Goal: Task Accomplishment & Management: Use online tool/utility

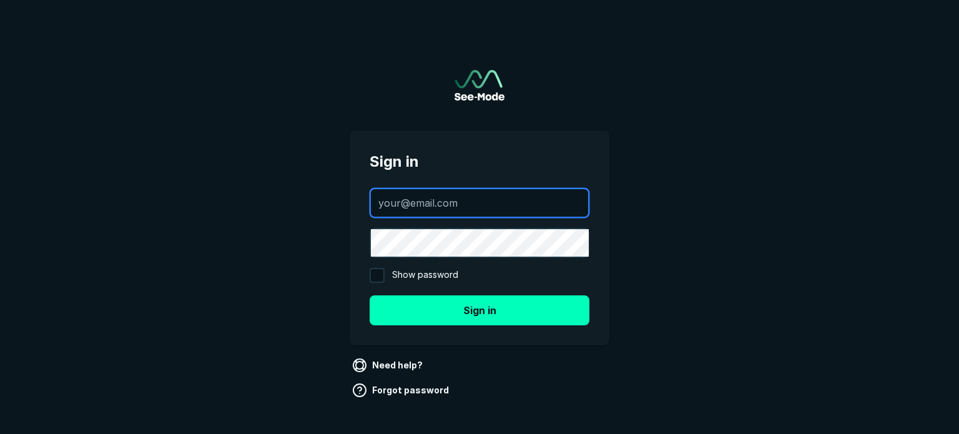
click at [426, 207] on input "text" at bounding box center [479, 202] width 217 height 27
paste input "[EMAIL_ADDRESS][DOMAIN_NAME]"
type input "[EMAIL_ADDRESS][DOMAIN_NAME]"
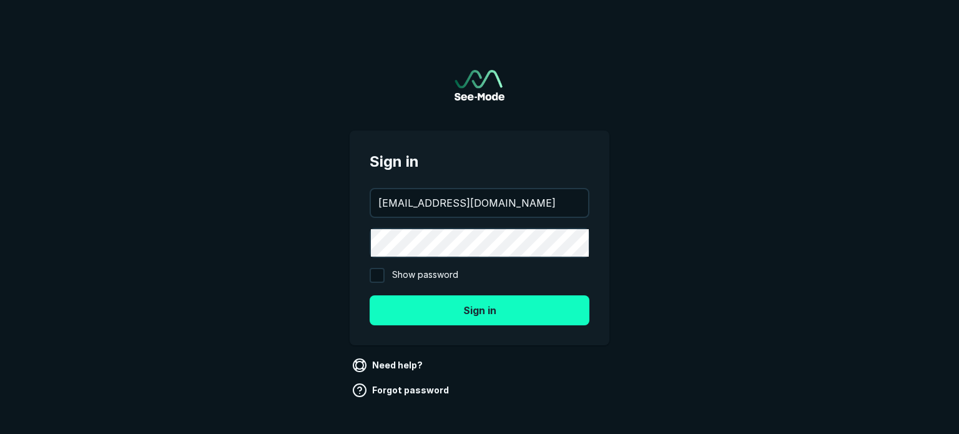
click at [491, 306] on button "Sign in" at bounding box center [480, 310] width 220 height 30
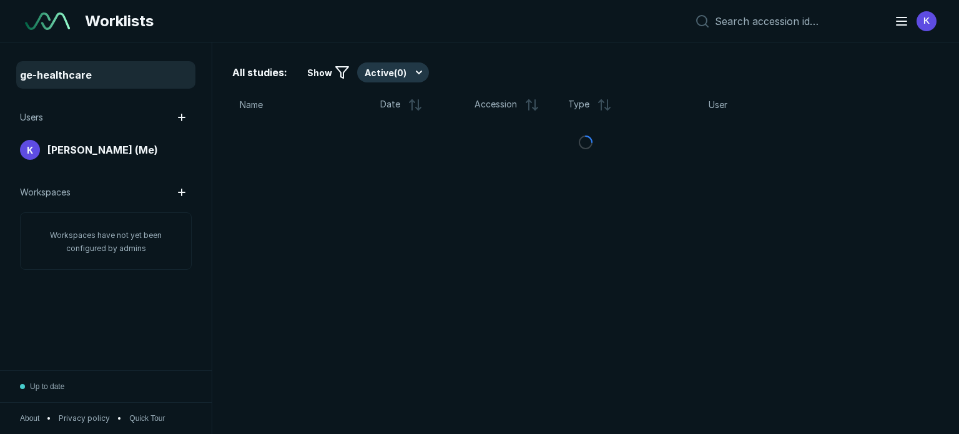
scroll to position [3139, 4765]
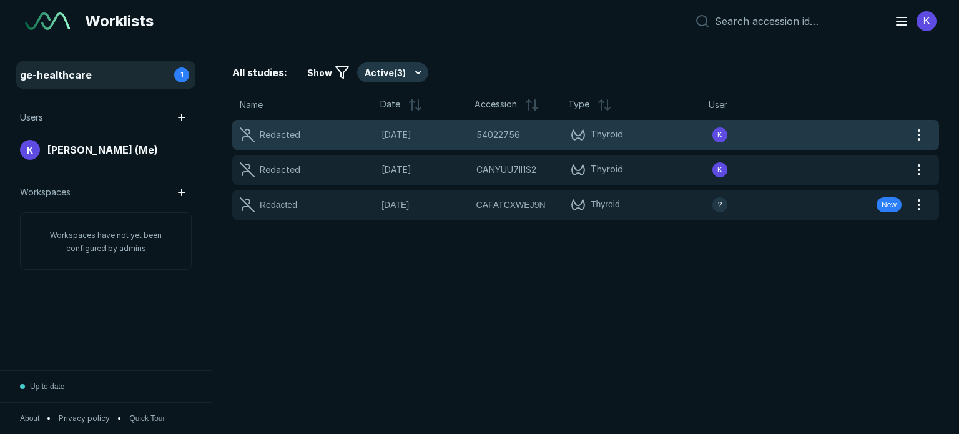
click at [301, 134] on div "Redacted" at bounding box center [274, 134] width 68 height 15
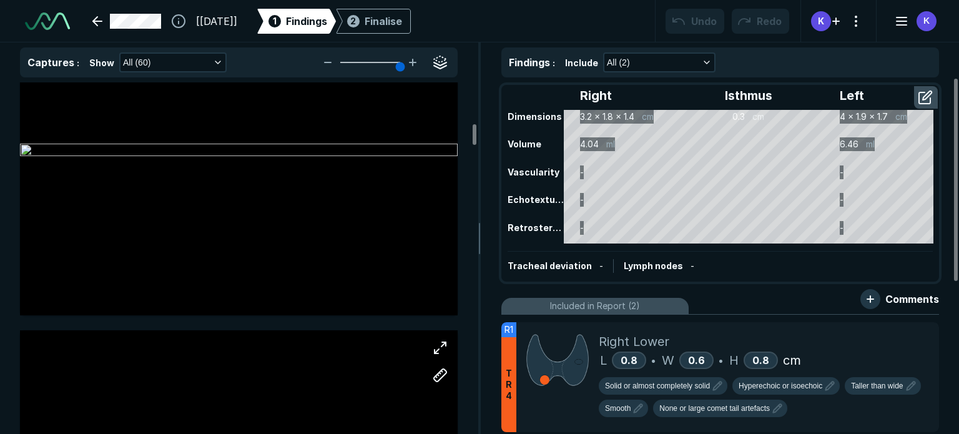
scroll to position [2497, 0]
click at [95, 19] on link at bounding box center [127, 21] width 84 height 25
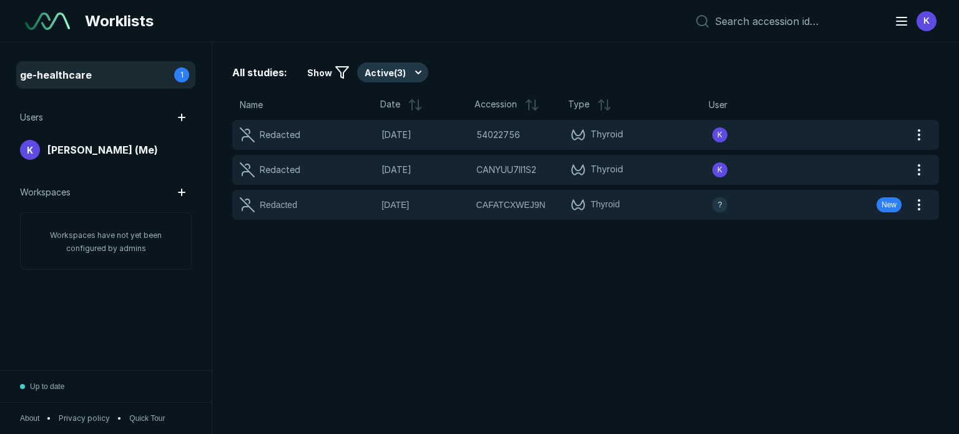
scroll to position [3139, 4765]
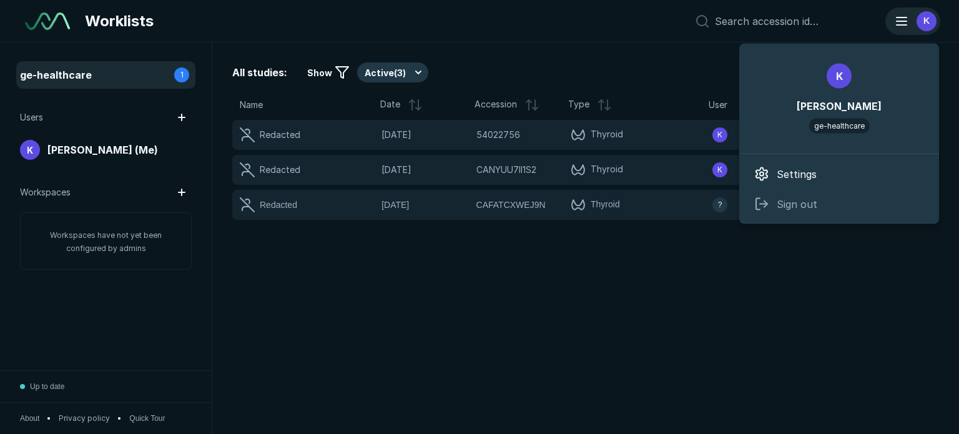
click at [903, 22] on icon "button" at bounding box center [901, 21] width 15 height 15
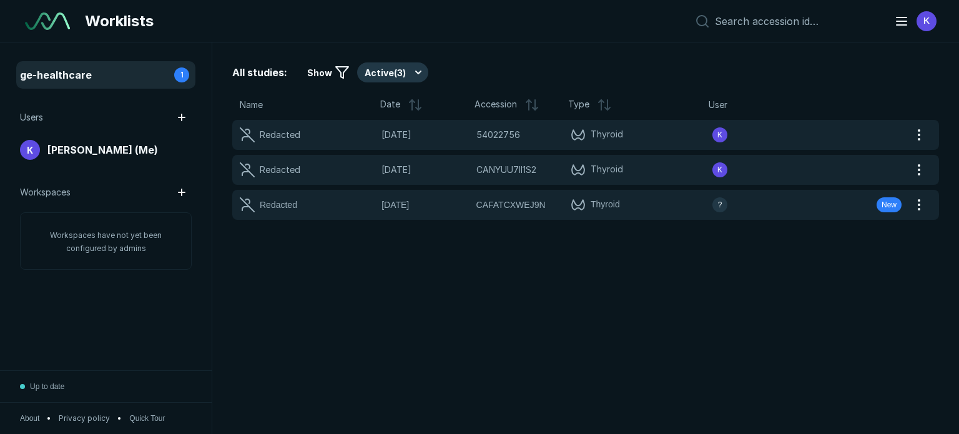
click at [457, 29] on div "Worklists K" at bounding box center [479, 21] width 959 height 42
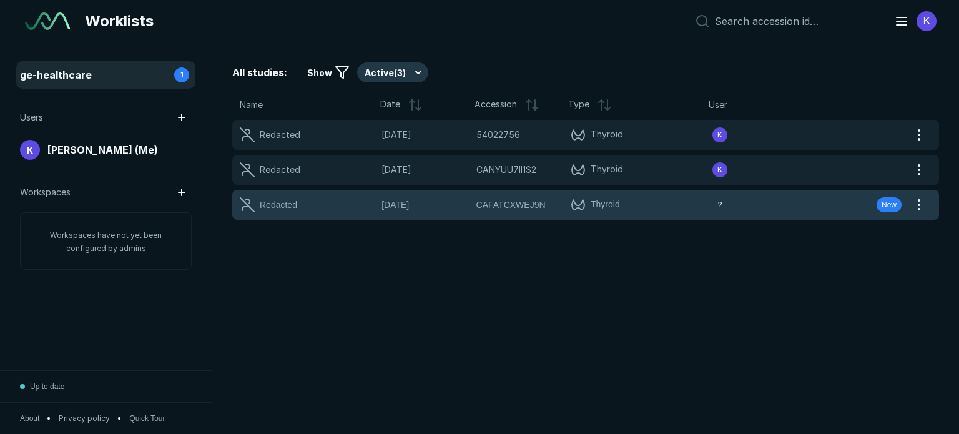
click at [277, 200] on div "Redacted" at bounding box center [278, 205] width 37 height 14
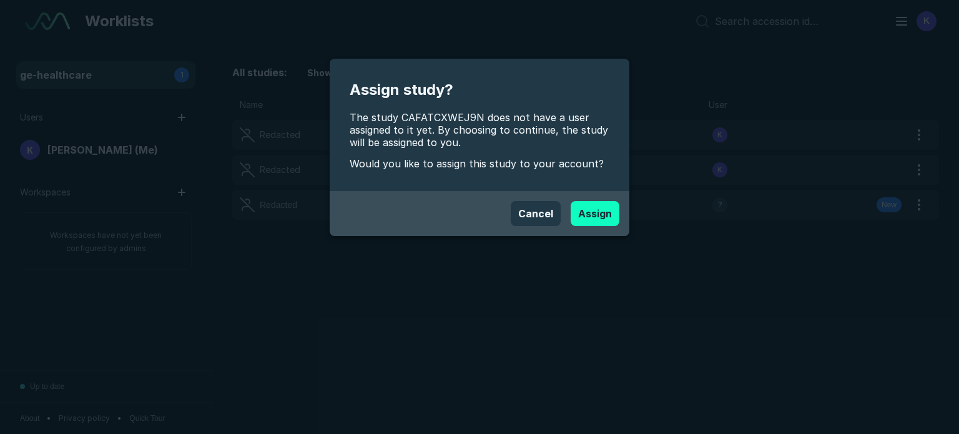
click at [599, 210] on button "Assign" at bounding box center [595, 213] width 49 height 25
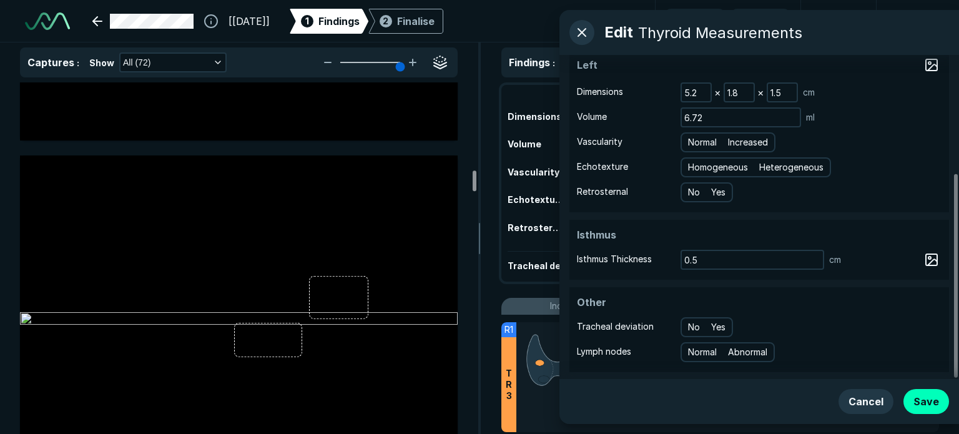
scroll to position [6559, 0]
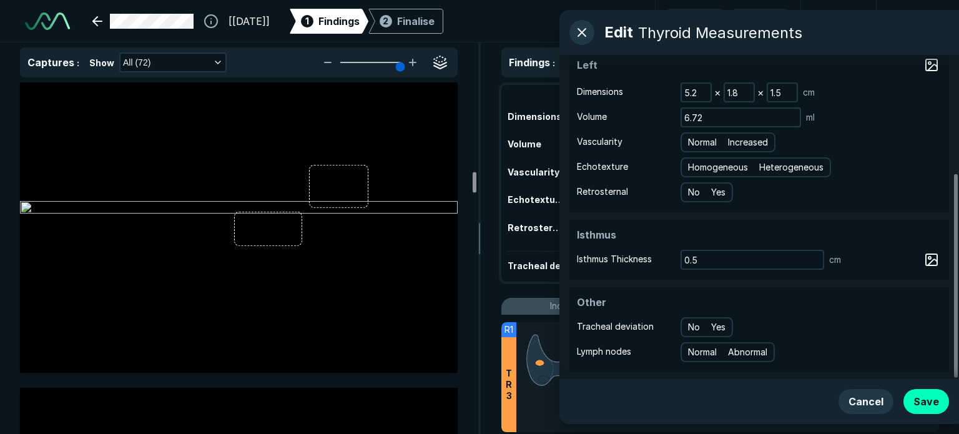
drag, startPoint x: 474, startPoint y: 93, endPoint x: 457, endPoint y: 182, distance: 90.4
click at [473, 182] on div at bounding box center [475, 182] width 4 height 21
click at [439, 91] on button "button" at bounding box center [440, 89] width 25 height 25
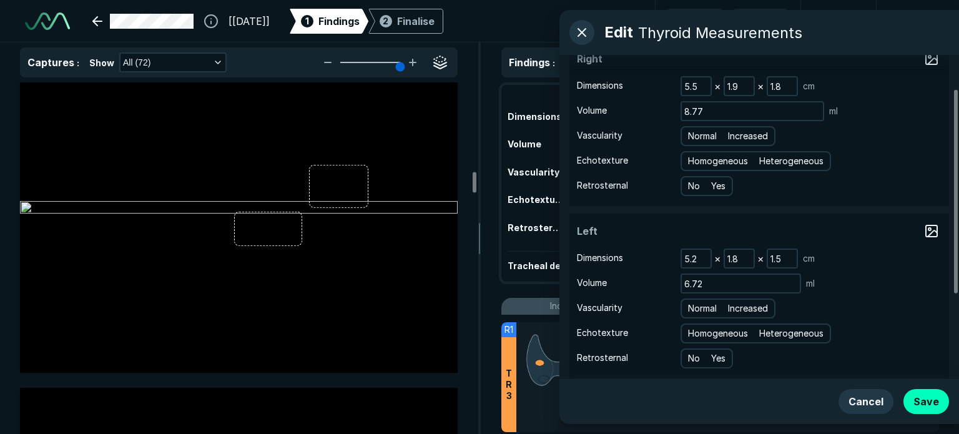
scroll to position [0, 0]
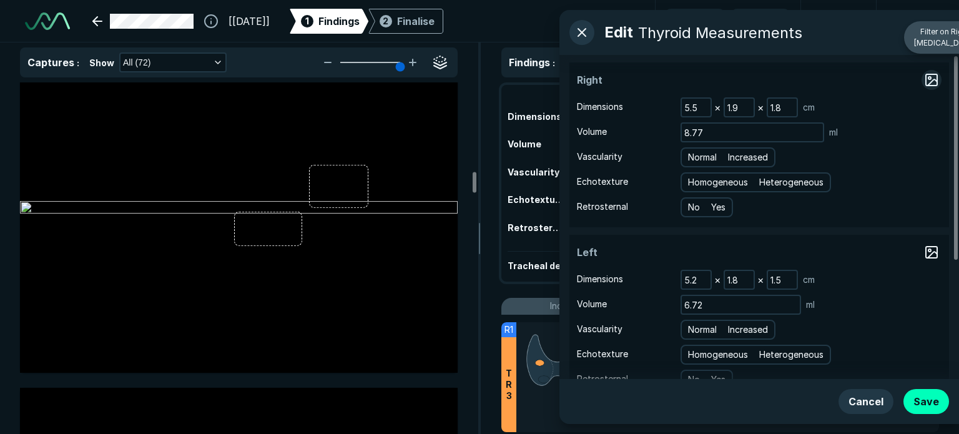
click at [933, 79] on button "button" at bounding box center [931, 80] width 20 height 20
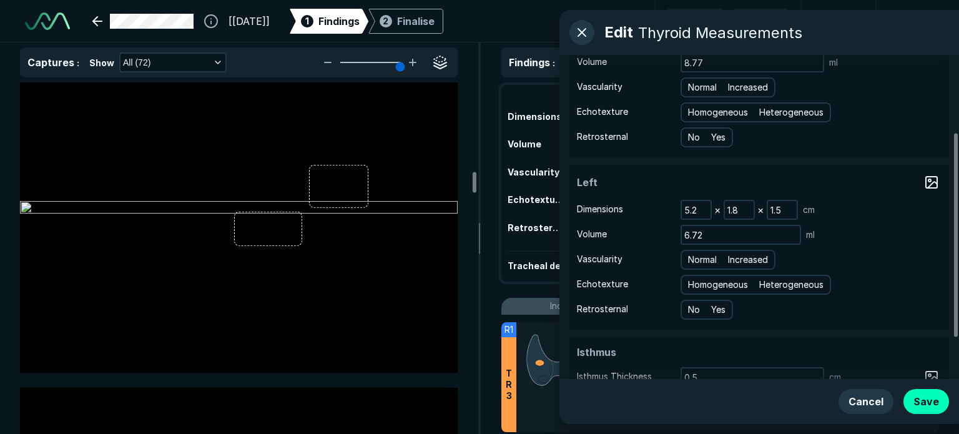
scroll to position [0, 0]
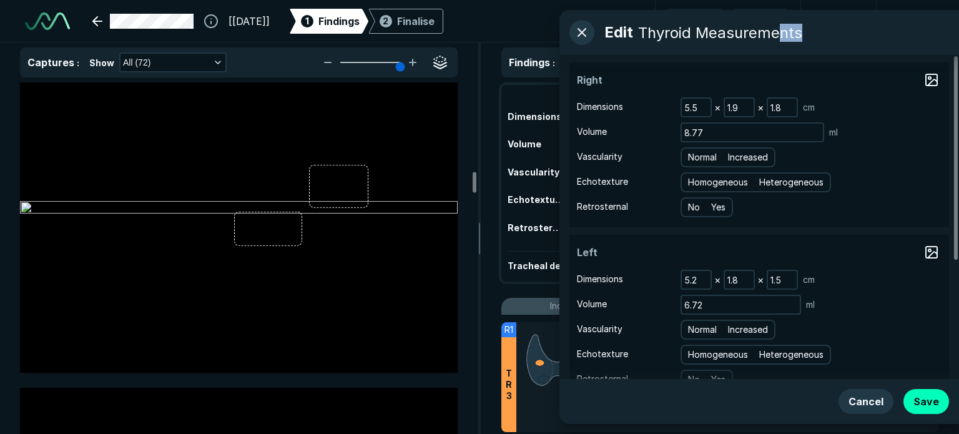
drag, startPoint x: 825, startPoint y: 17, endPoint x: 776, endPoint y: 29, distance: 50.1
click at [776, 29] on div "Edit Thyroid Measurements" at bounding box center [759, 32] width 400 height 45
click at [577, 35] on button "button" at bounding box center [581, 32] width 25 height 25
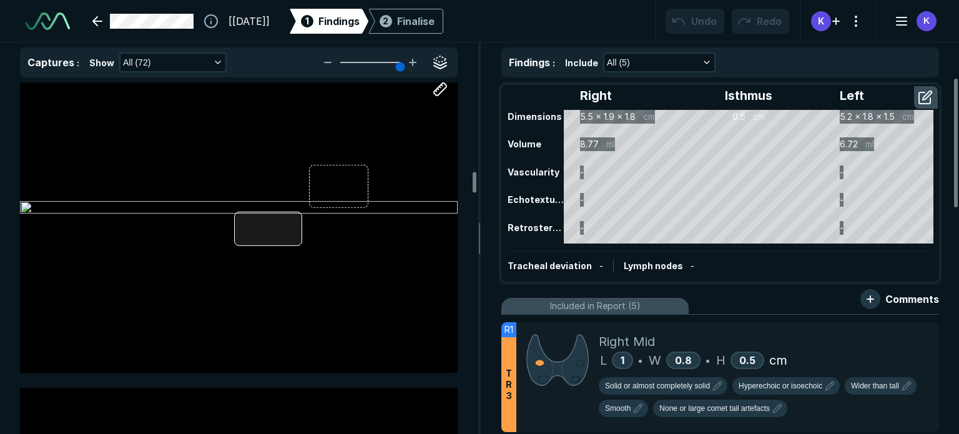
click at [287, 235] on div at bounding box center [268, 228] width 68 height 34
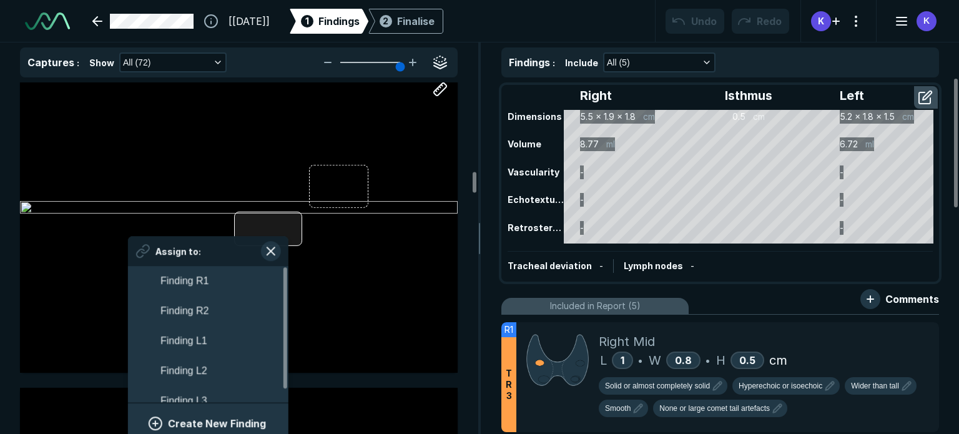
scroll to position [2190, 2315]
click at [528, 26] on div "[[DATE]] 1 Findings 2 Finalise Undo Redo K K" at bounding box center [479, 21] width 959 height 42
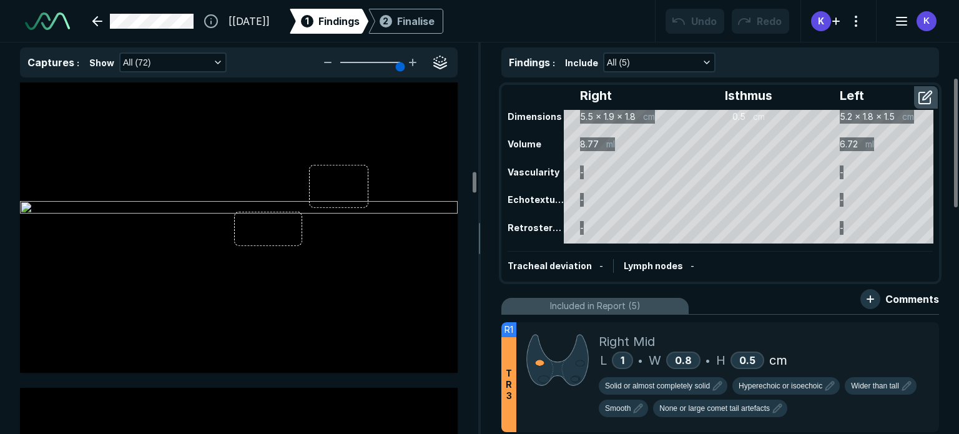
click at [577, 30] on div "[[DATE]] 1 Findings 2 Finalise Undo Redo K K" at bounding box center [479, 21] width 959 height 42
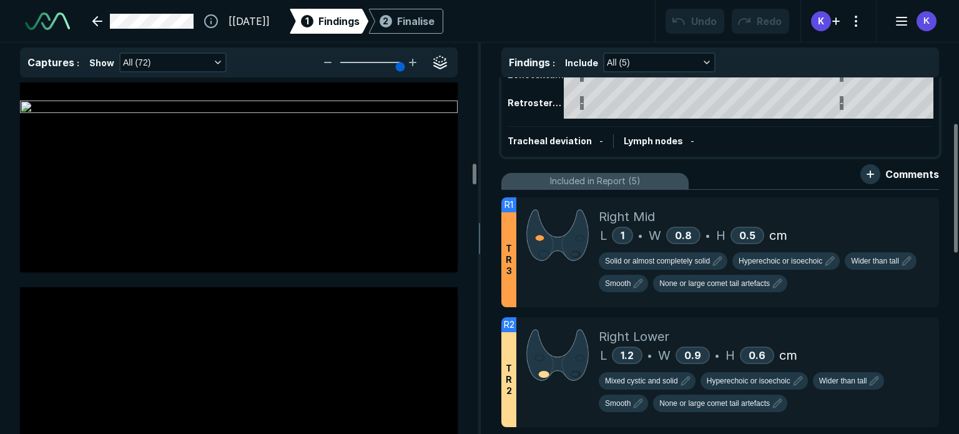
scroll to position [5997, 0]
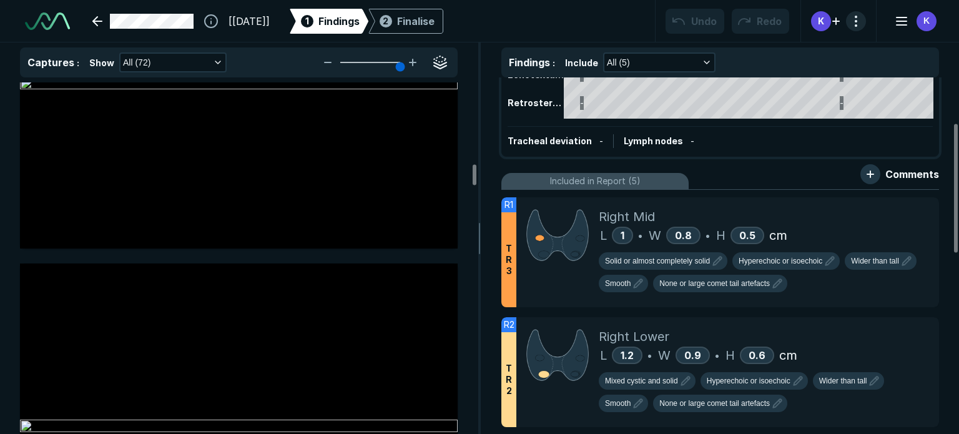
click at [853, 19] on button "button" at bounding box center [856, 21] width 20 height 20
click at [576, 12] on div "[[DATE]] 1 Findings 2 Finalise Undo Redo K K" at bounding box center [479, 21] width 959 height 42
click at [858, 22] on button "button" at bounding box center [856, 21] width 20 height 20
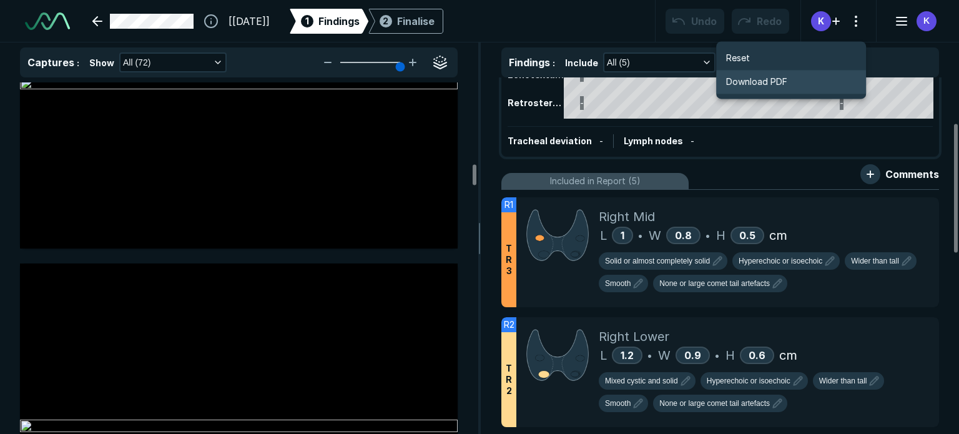
click at [777, 84] on span "Download PDF" at bounding box center [756, 82] width 61 height 14
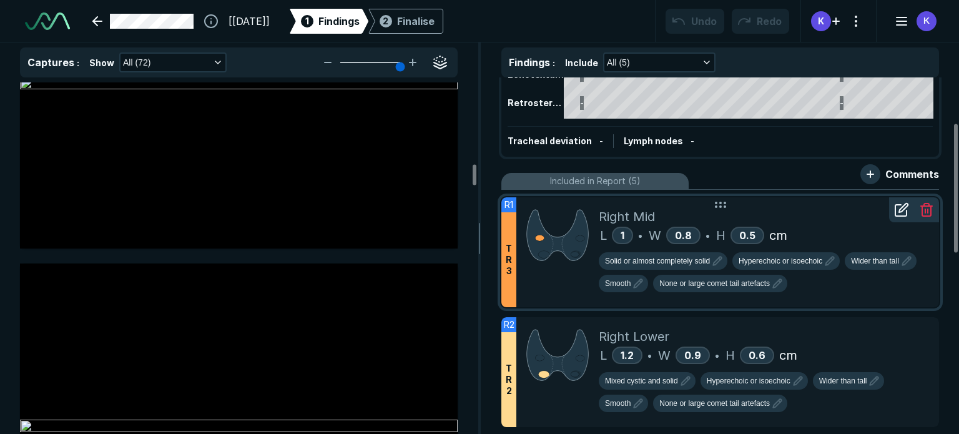
click at [902, 212] on icon at bounding box center [901, 209] width 15 height 15
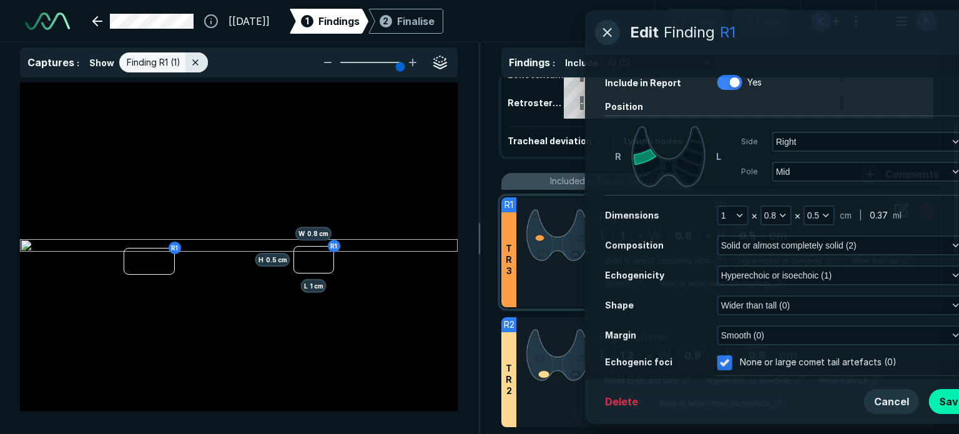
scroll to position [3049, 3553]
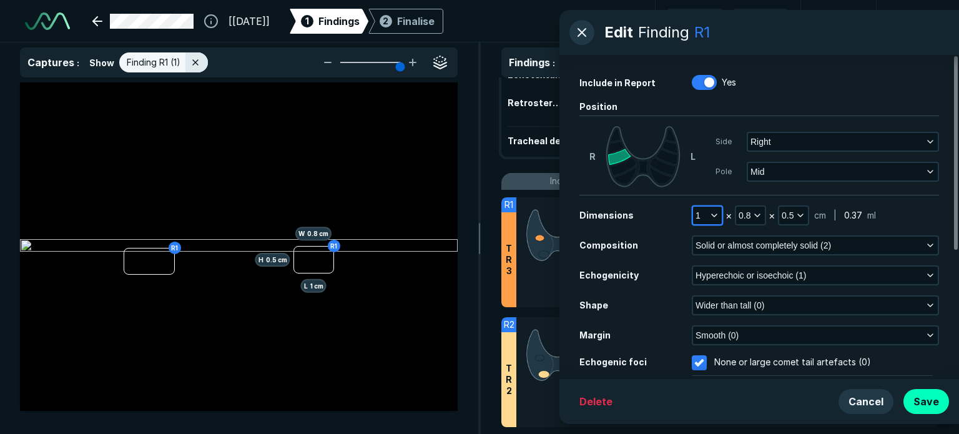
click at [714, 210] on icon "button" at bounding box center [714, 215] width 10 height 10
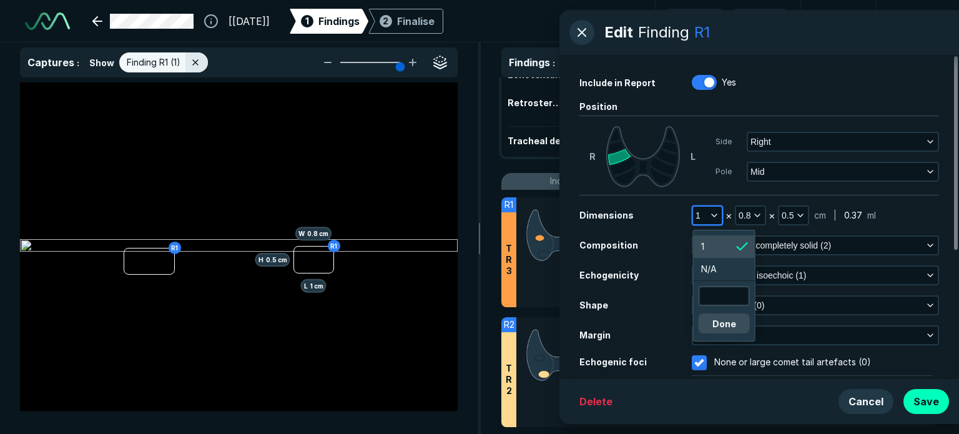
scroll to position [2030, 1880]
click at [714, 296] on input "text" at bounding box center [724, 295] width 49 height 17
type input "2"
click at [719, 322] on button "Done" at bounding box center [724, 323] width 51 height 20
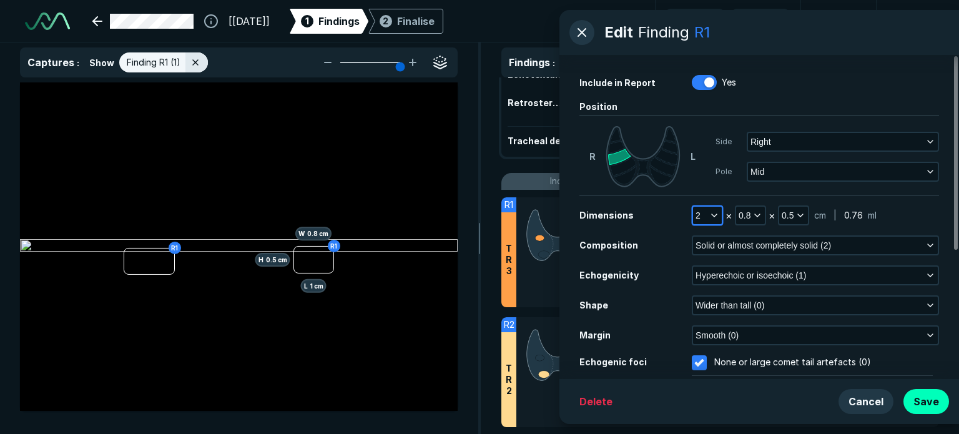
click at [717, 217] on icon "button" at bounding box center [714, 215] width 10 height 10
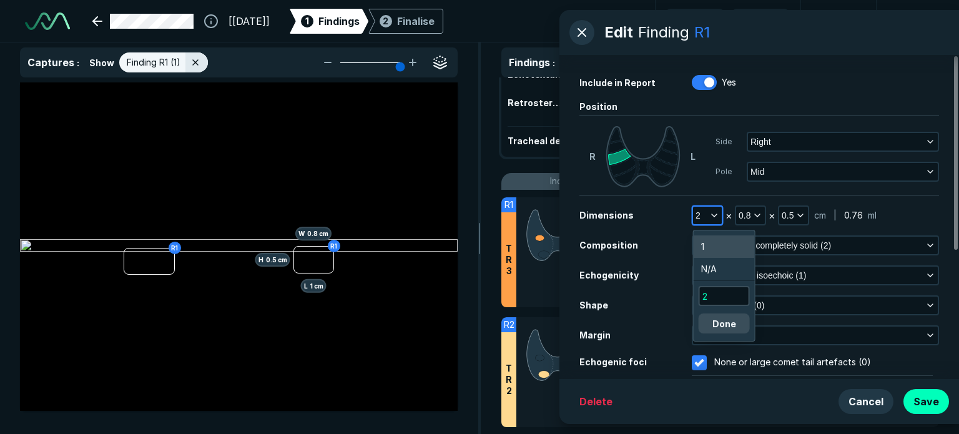
click at [715, 246] on li "1" at bounding box center [724, 246] width 61 height 22
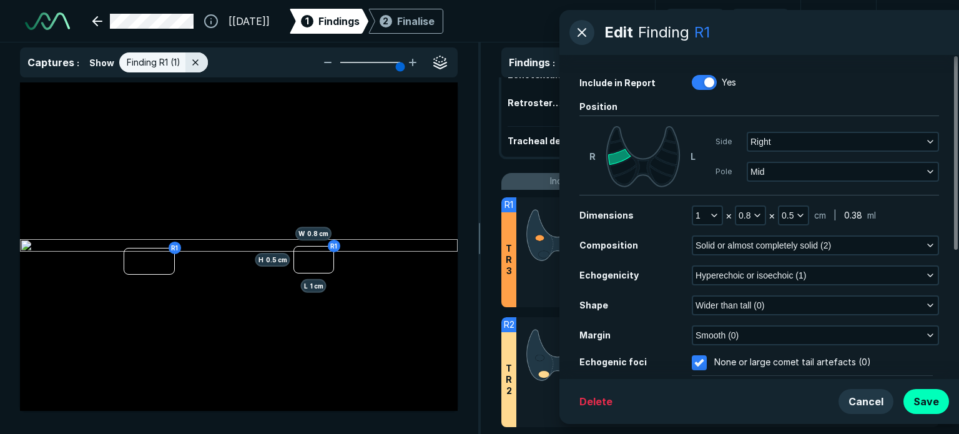
click at [906, 208] on div "1 × 0.8 × 0.5 cm | 0.38 ml" at bounding box center [815, 215] width 247 height 20
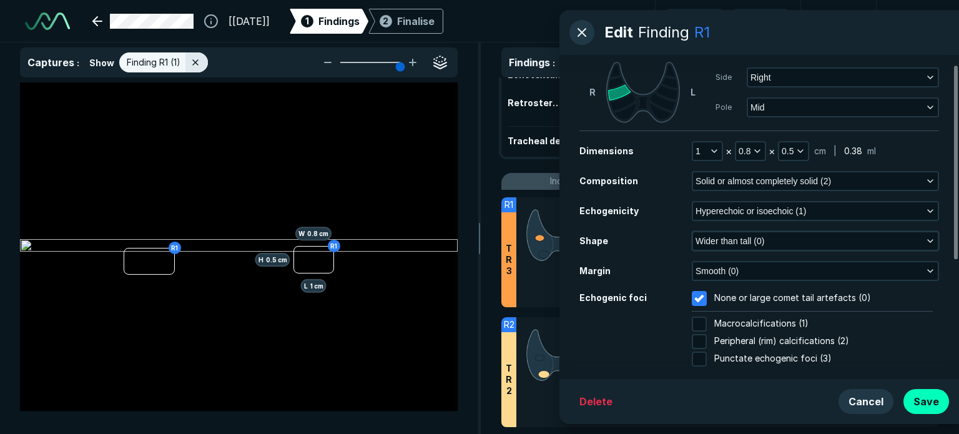
scroll to position [214, 0]
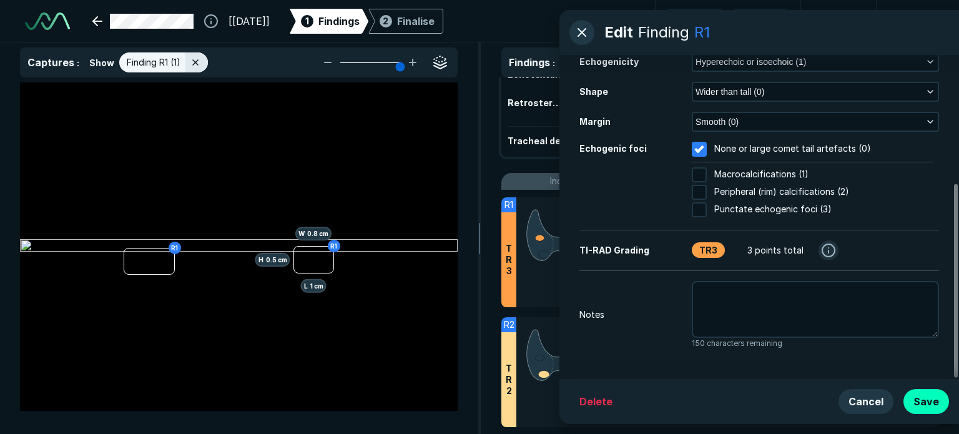
click at [823, 250] on button "button" at bounding box center [828, 250] width 20 height 20
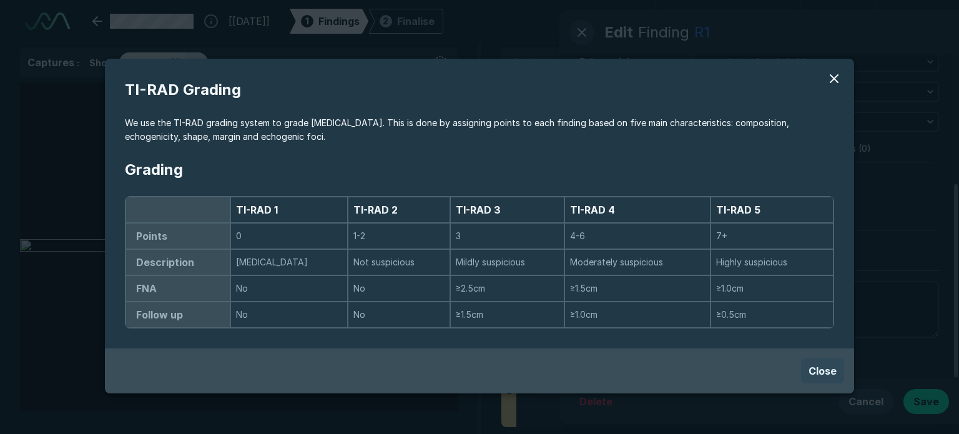
click at [810, 367] on button "Close" at bounding box center [822, 370] width 43 height 25
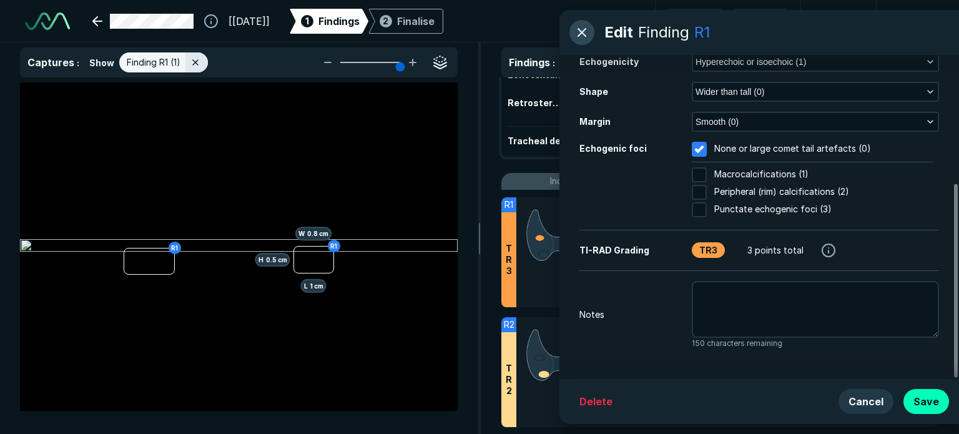
click at [584, 34] on button "button" at bounding box center [581, 32] width 25 height 25
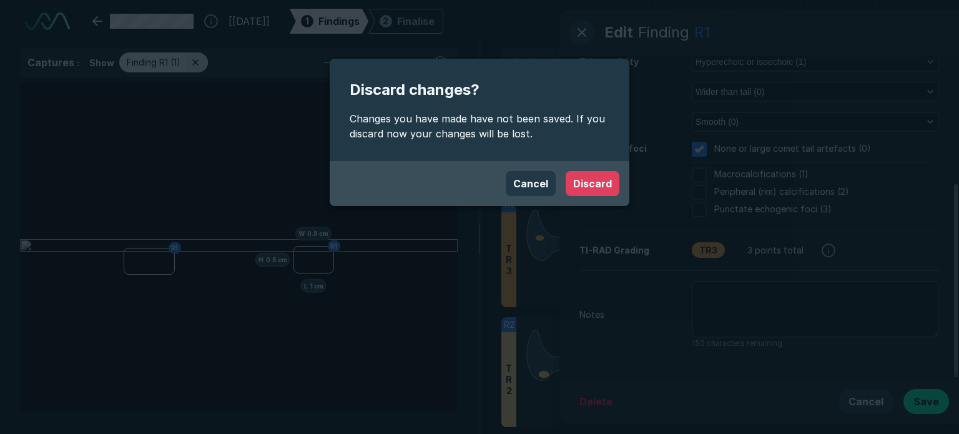
click at [599, 181] on button "Discard" at bounding box center [593, 183] width 54 height 25
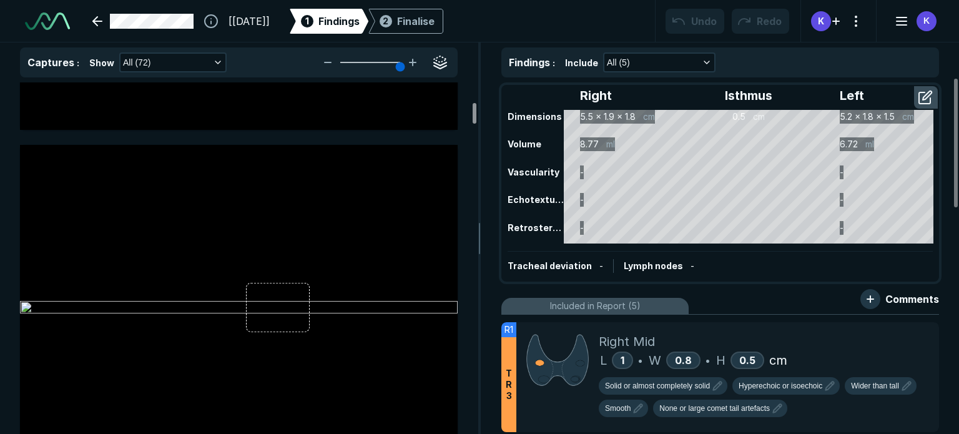
scroll to position [0, 0]
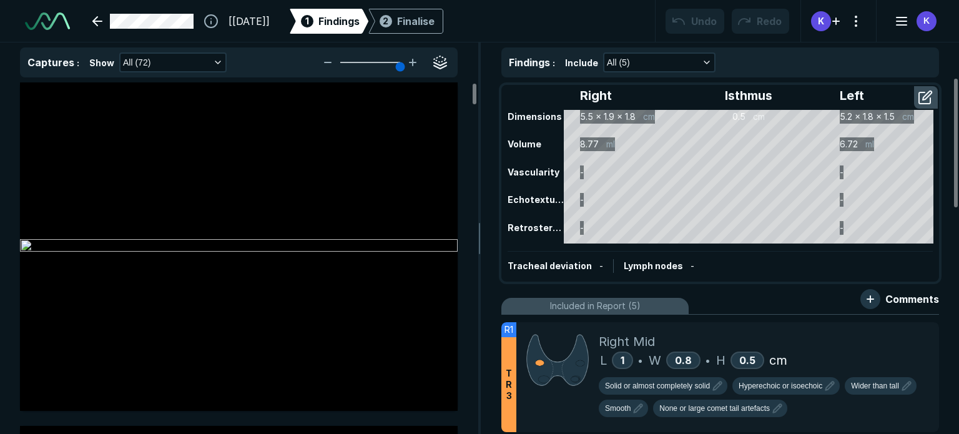
drag, startPoint x: 476, startPoint y: 179, endPoint x: 471, endPoint y: 54, distance: 125.0
click at [473, 84] on div at bounding box center [475, 94] width 4 height 21
click at [215, 209] on div at bounding box center [239, 246] width 438 height 328
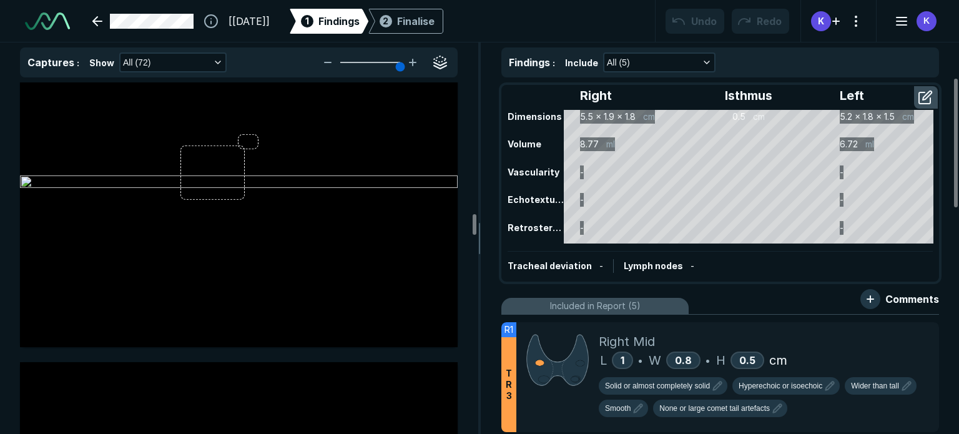
scroll to position [9676, 0]
click at [90, 17] on link at bounding box center [143, 21] width 116 height 25
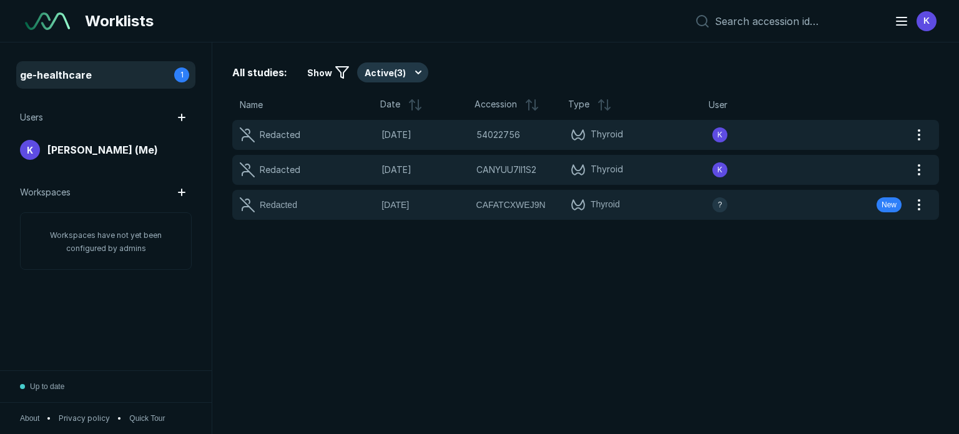
scroll to position [3139, 4765]
click at [113, 247] on span "Workspaces have not yet been configured by admins" at bounding box center [106, 241] width 112 height 22
click at [83, 69] on span "ge-healthcare" at bounding box center [56, 74] width 72 height 15
click at [778, 22] on input at bounding box center [797, 21] width 164 height 12
click at [899, 27] on icon "button" at bounding box center [901, 21] width 15 height 15
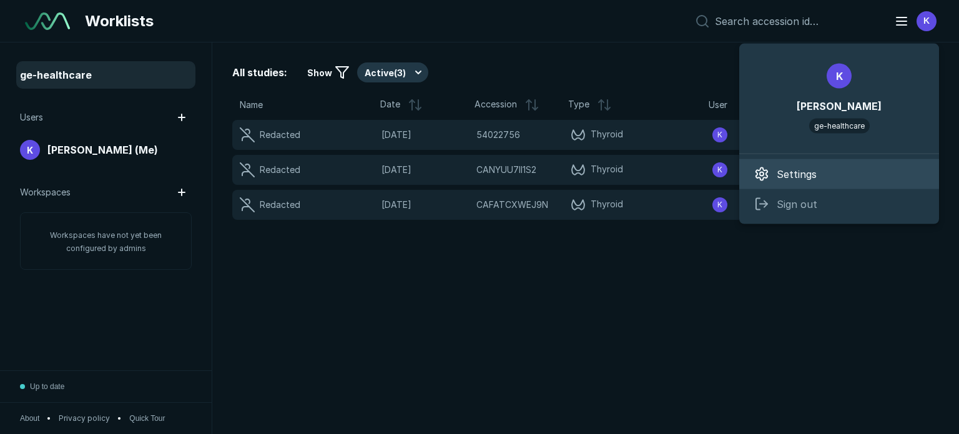
click at [788, 182] on div "Settings" at bounding box center [839, 174] width 200 height 30
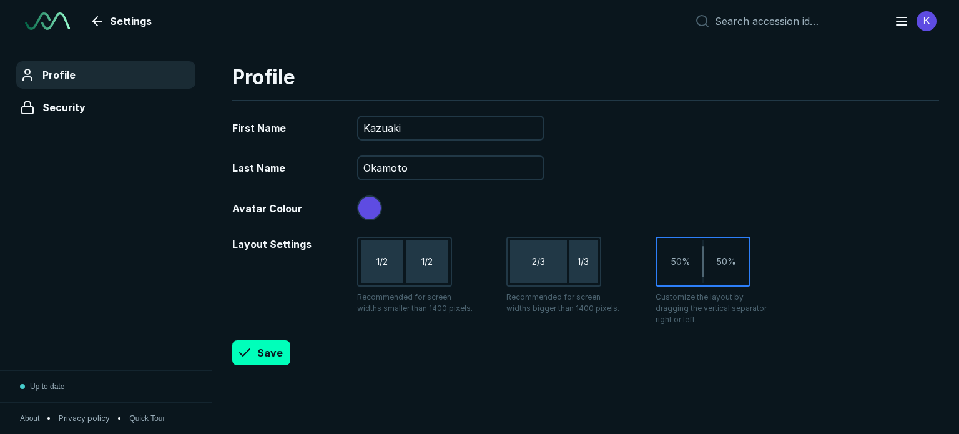
scroll to position [3139, 4765]
click at [50, 109] on span "Security" at bounding box center [63, 107] width 43 height 15
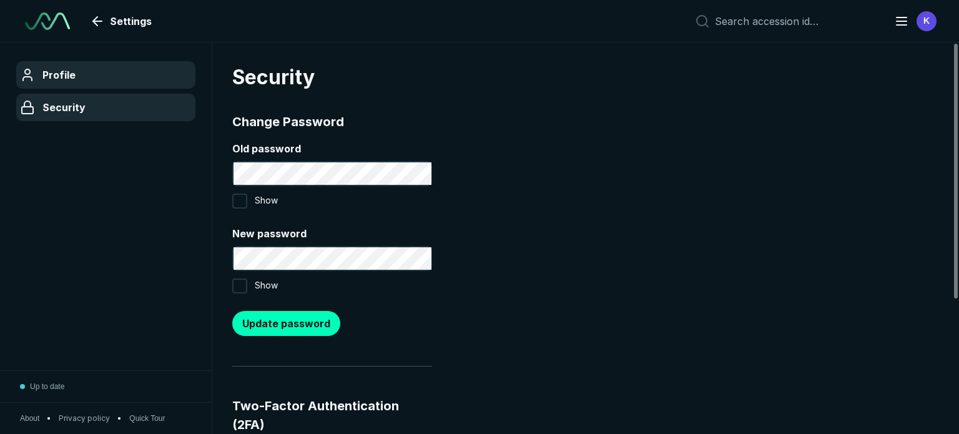
click at [42, 77] on div "Profile" at bounding box center [106, 75] width 172 height 20
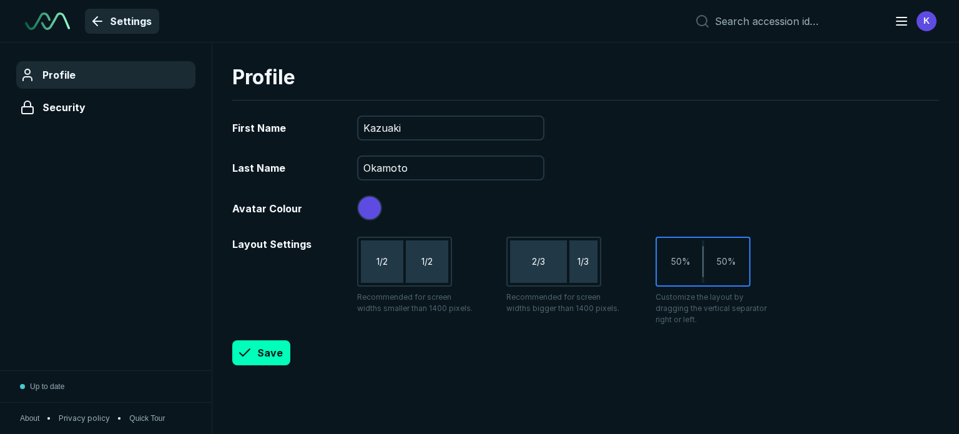
scroll to position [3139, 4765]
click at [97, 18] on link "Settings" at bounding box center [122, 21] width 74 height 25
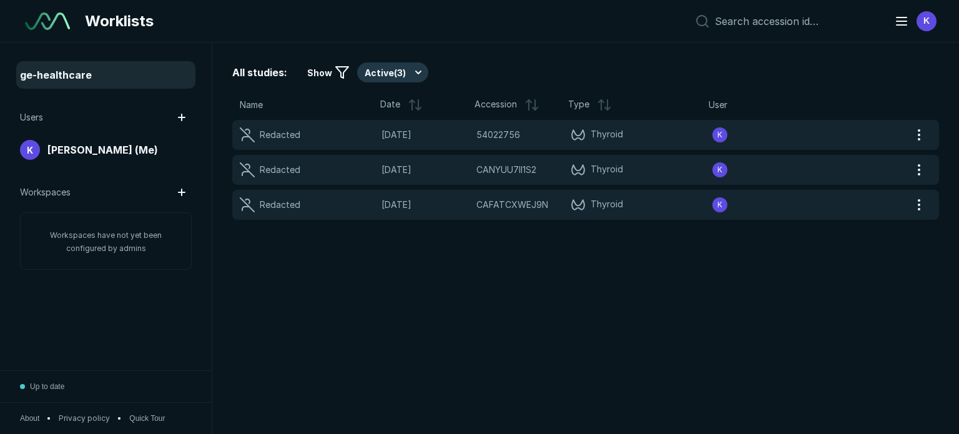
scroll to position [3139, 4765]
click at [47, 24] on img at bounding box center [47, 20] width 45 height 17
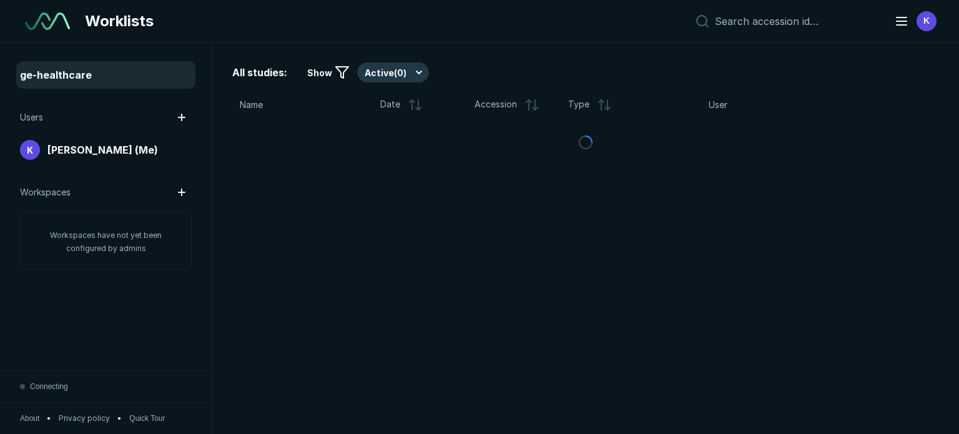
scroll to position [3339, 5919]
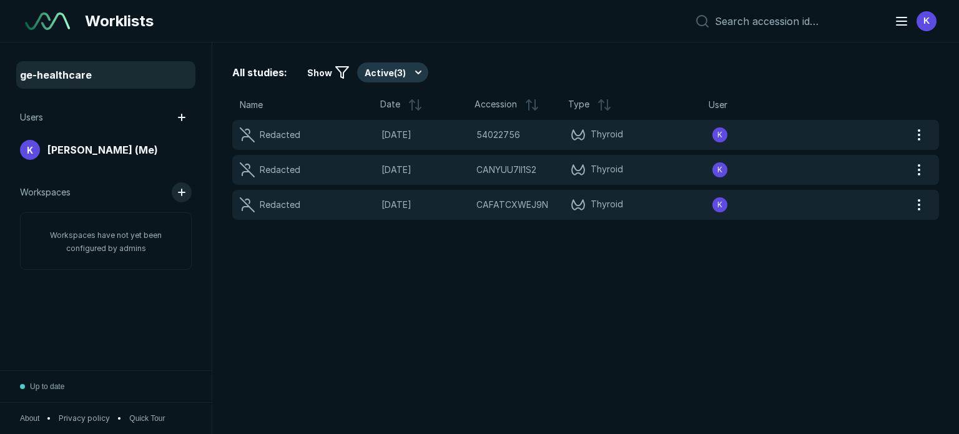
click at [181, 192] on button "button" at bounding box center [182, 192] width 20 height 20
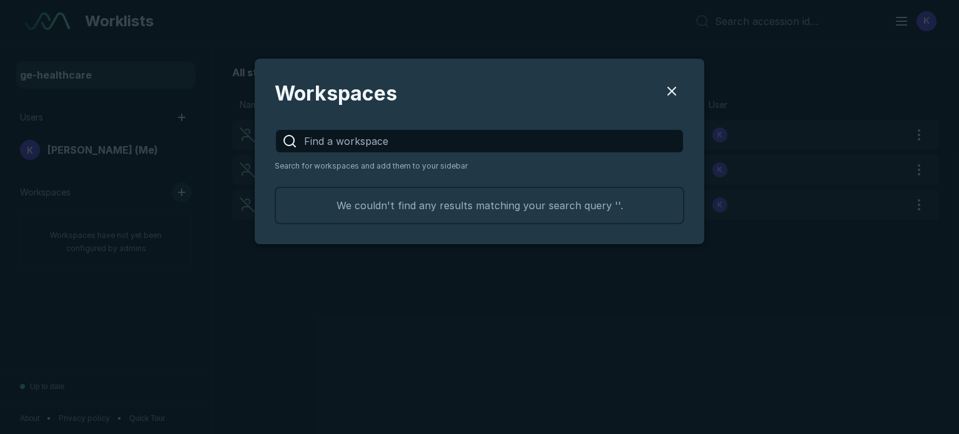
scroll to position [1626, 3329]
click at [672, 88] on button "Users" at bounding box center [671, 91] width 25 height 25
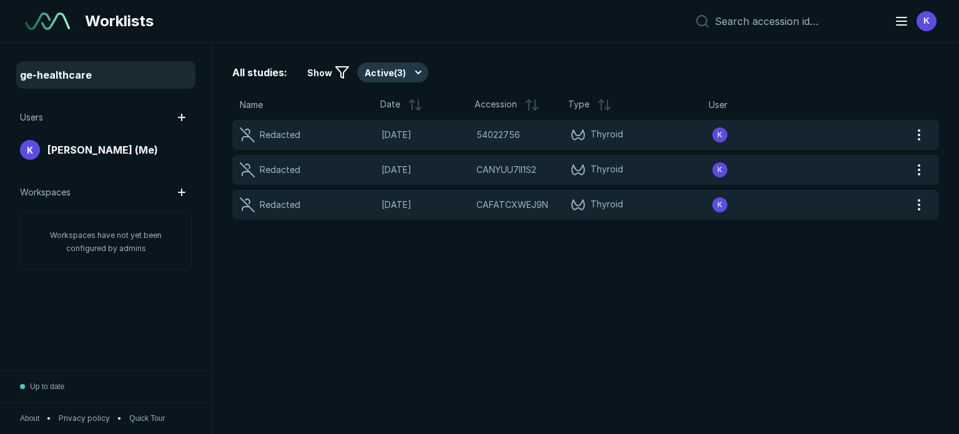
click at [478, 295] on div "All studies: Show Active ( 3 ) Name Date Accession Type User Redacted 17-SEP-20…" at bounding box center [585, 237] width 747 height 391
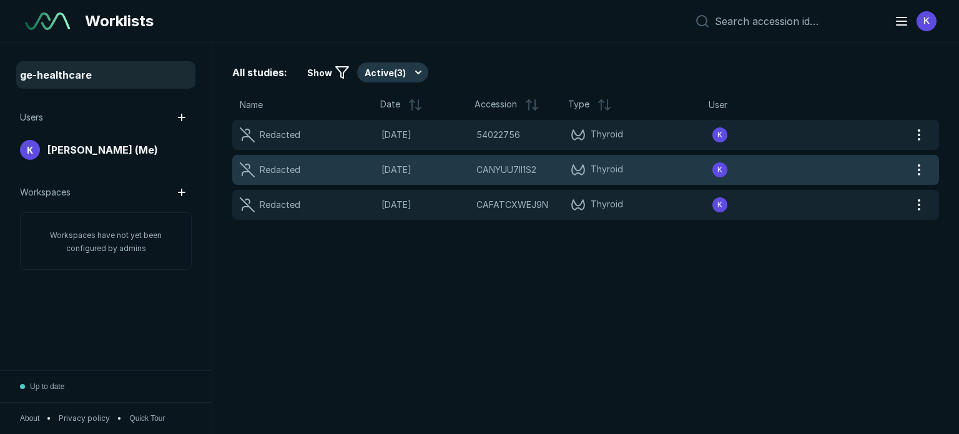
click at [306, 169] on div "Redacted" at bounding box center [274, 169] width 68 height 15
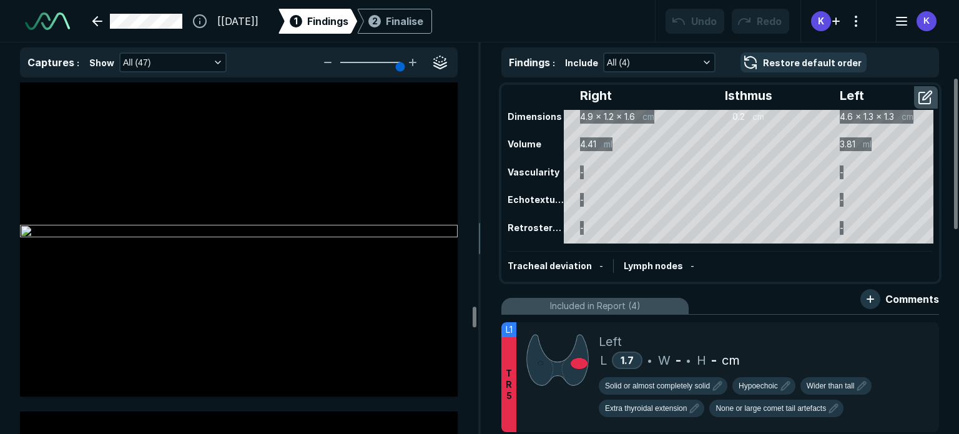
scroll to position [10800, 0]
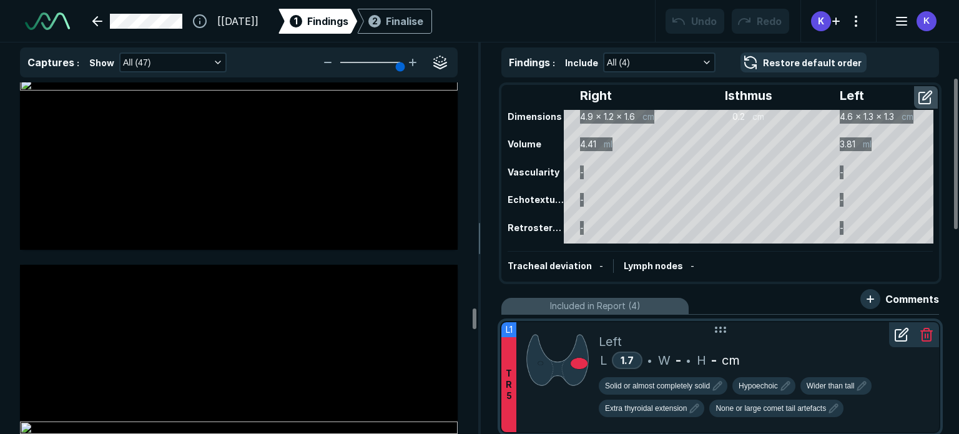
click at [567, 416] on div at bounding box center [557, 377] width 82 height 110
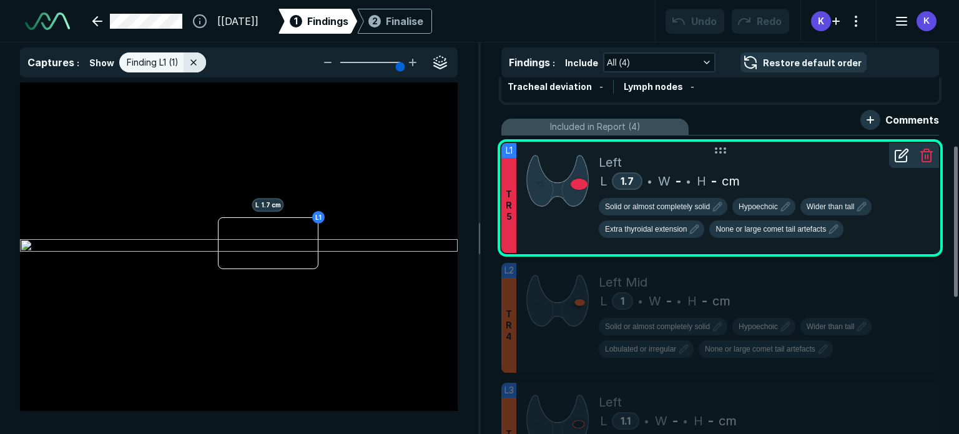
scroll to position [187, 0]
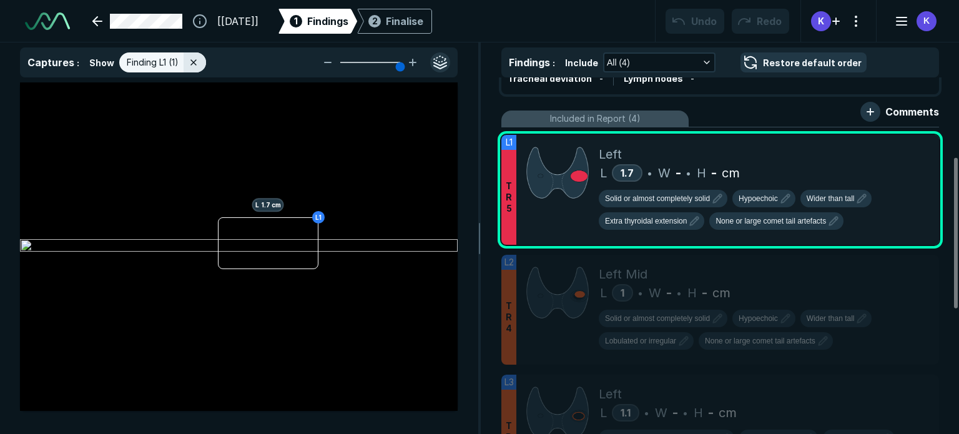
click at [442, 65] on button "button" at bounding box center [440, 62] width 20 height 20
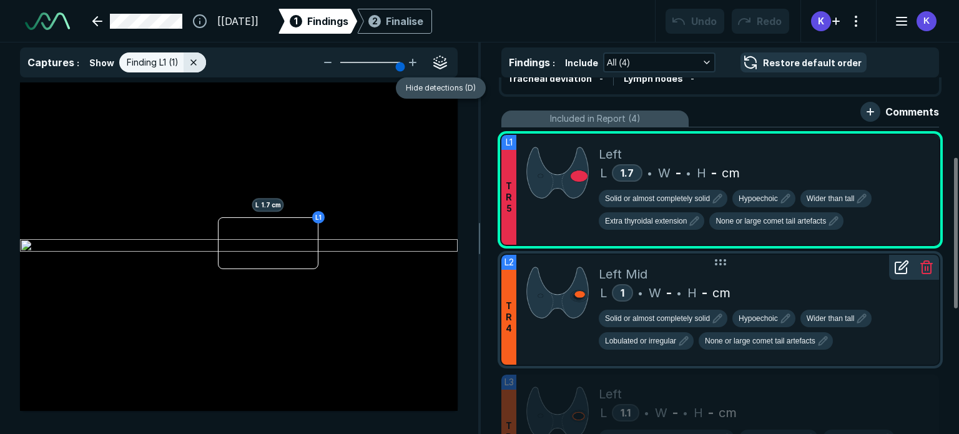
click at [810, 283] on div "L 1 • W - • H - cm" at bounding box center [764, 292] width 330 height 19
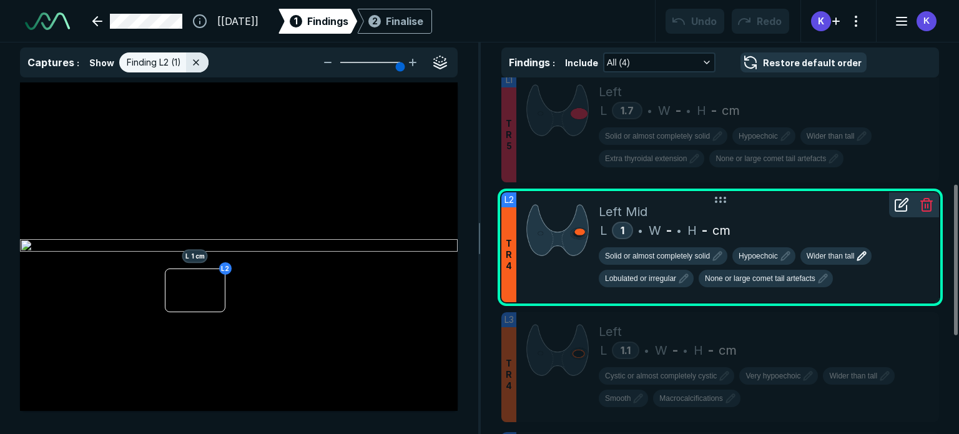
scroll to position [312, 0]
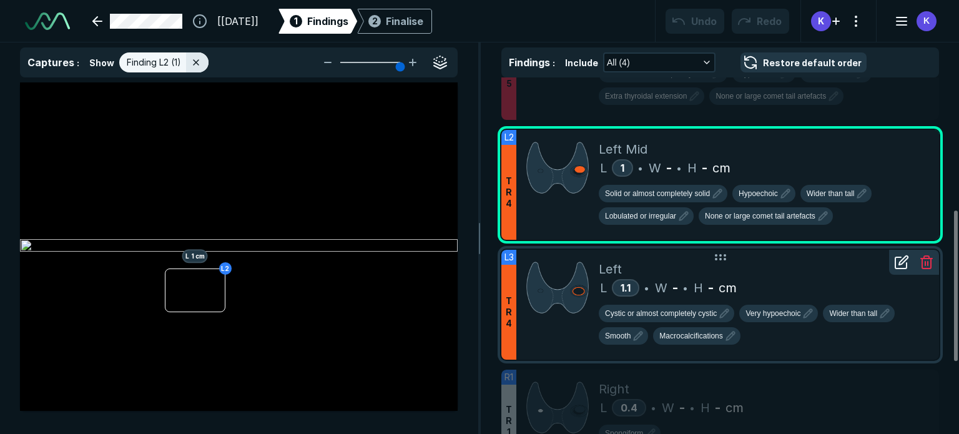
click at [822, 264] on div "Left" at bounding box center [764, 269] width 330 height 19
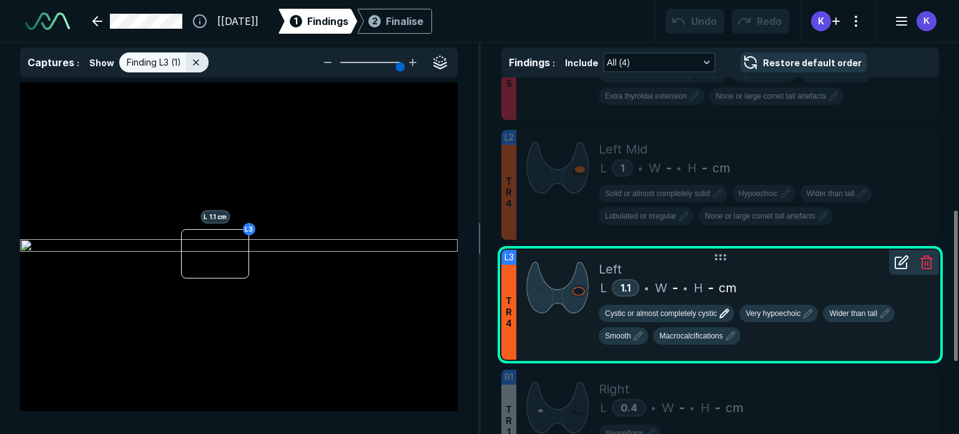
click at [675, 308] on span "Cystic or almost completely cystic" at bounding box center [661, 313] width 112 height 11
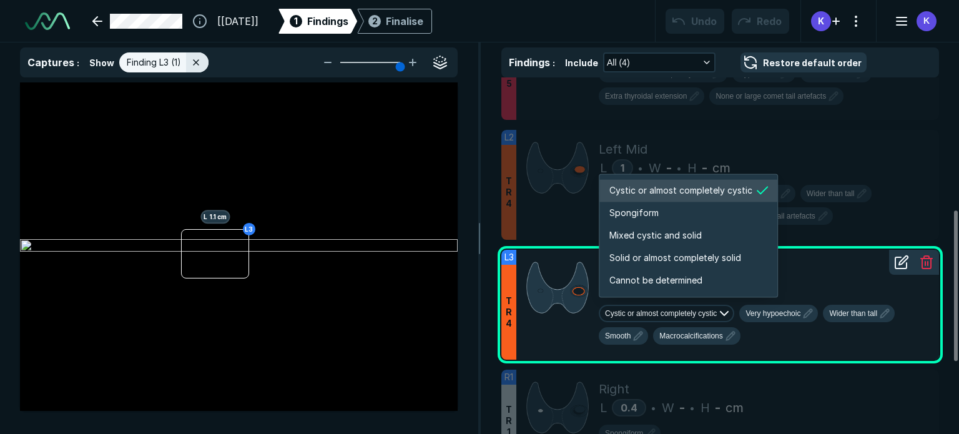
scroll to position [2083, 2397]
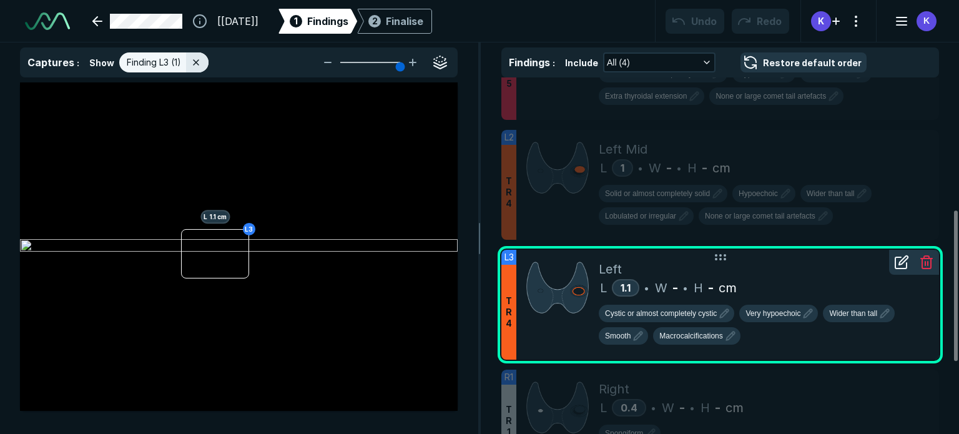
click at [857, 269] on div "Left" at bounding box center [764, 269] width 330 height 19
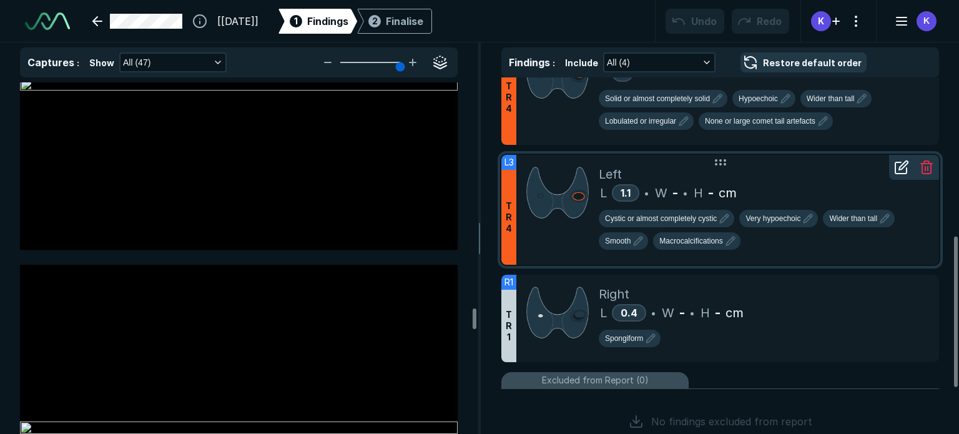
scroll to position [437, 0]
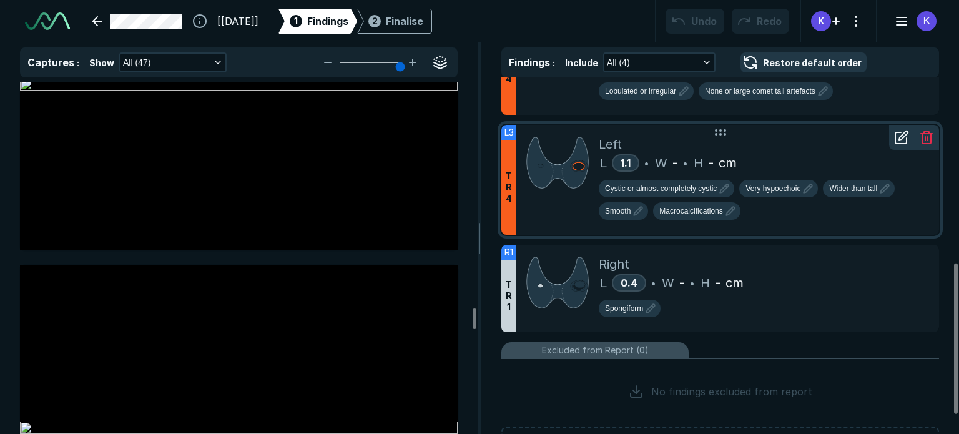
click at [857, 273] on div "L 0.4 • W - • H - cm" at bounding box center [764, 282] width 330 height 19
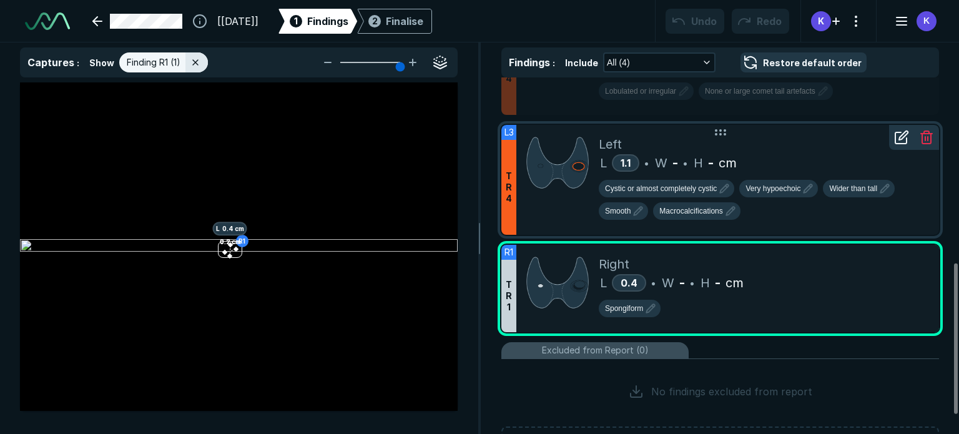
scroll to position [3049, 3553]
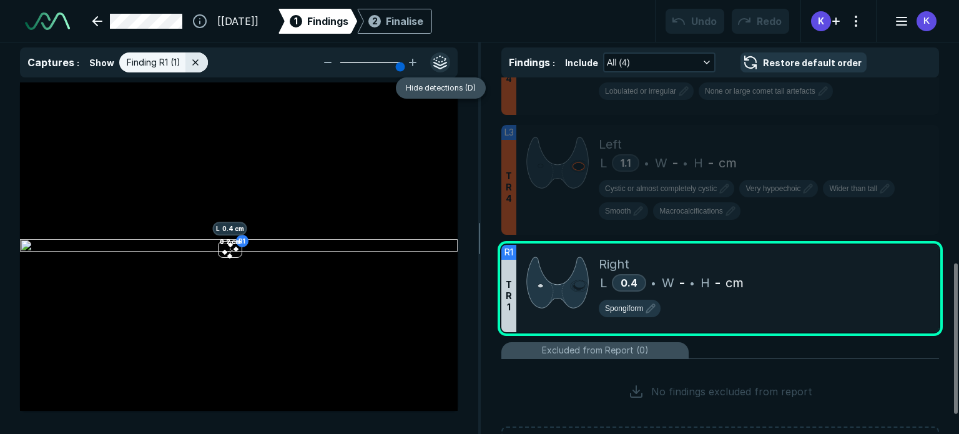
click at [438, 62] on button "button" at bounding box center [440, 62] width 20 height 20
click at [622, 349] on span "Excluded from Report (0)" at bounding box center [595, 350] width 107 height 14
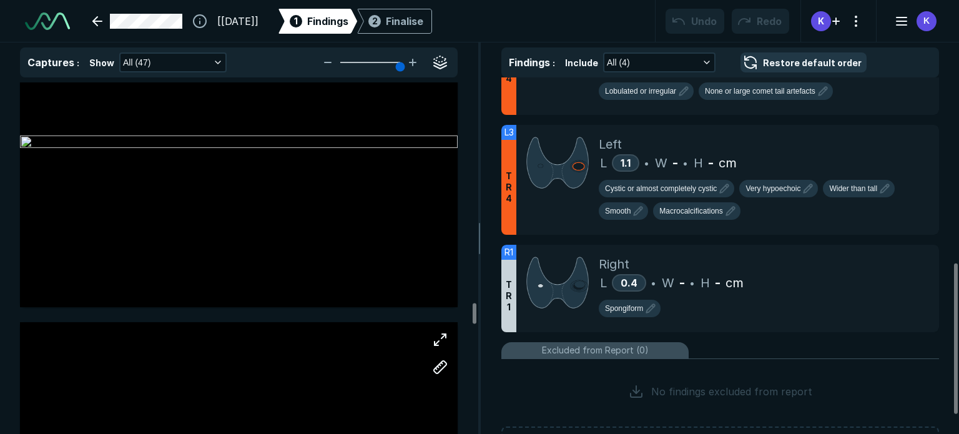
scroll to position [10550, 0]
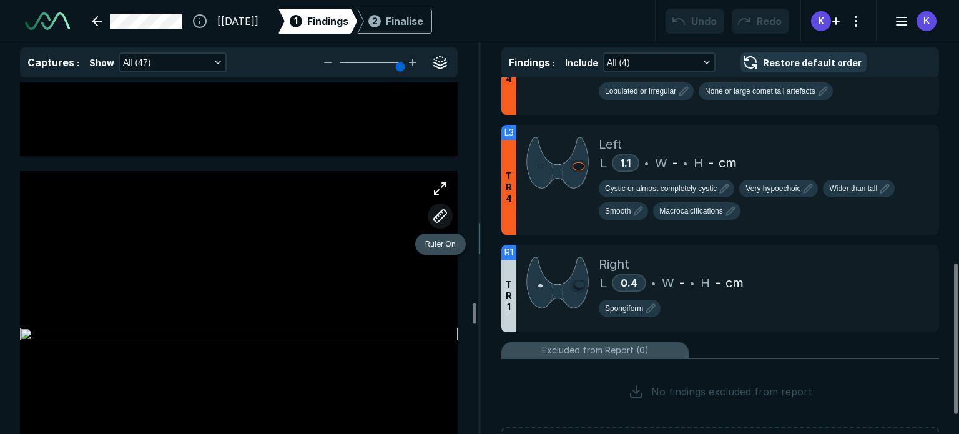
click at [436, 211] on button "button" at bounding box center [440, 216] width 25 height 25
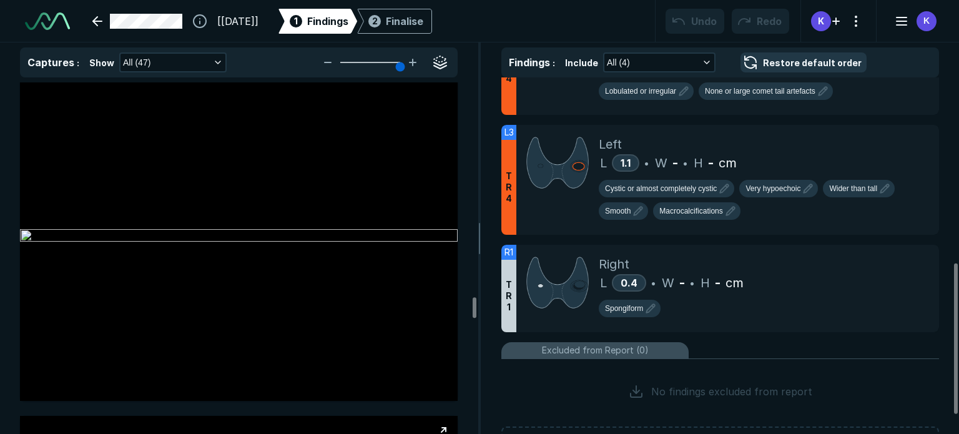
scroll to position [10051, 0]
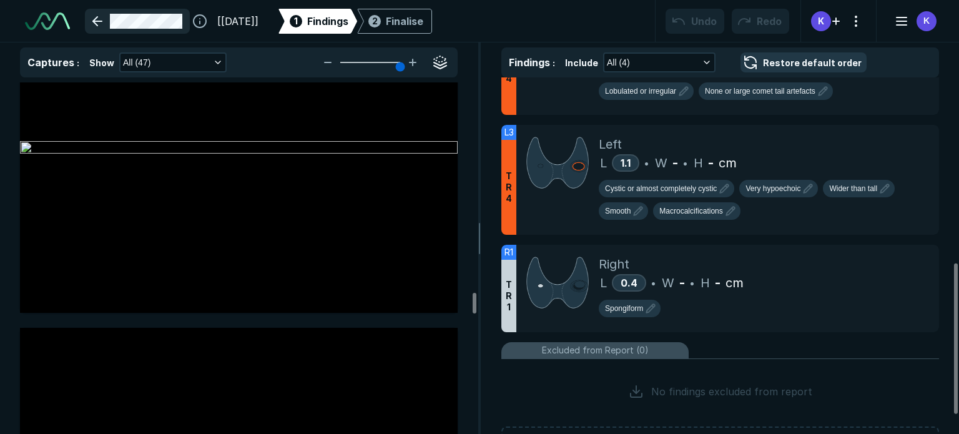
click at [96, 16] on link at bounding box center [137, 21] width 105 height 25
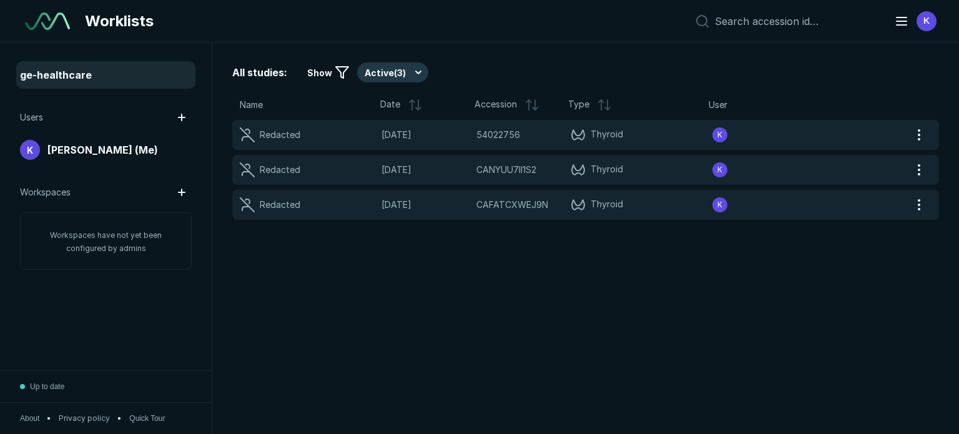
scroll to position [3139, 4765]
click at [86, 71] on span "ge-healthcare" at bounding box center [56, 74] width 72 height 15
click at [556, 327] on div "All studies: Show Active ( 3 ) Name Date Accession Type User Redacted 17-SEP-20…" at bounding box center [585, 237] width 747 height 391
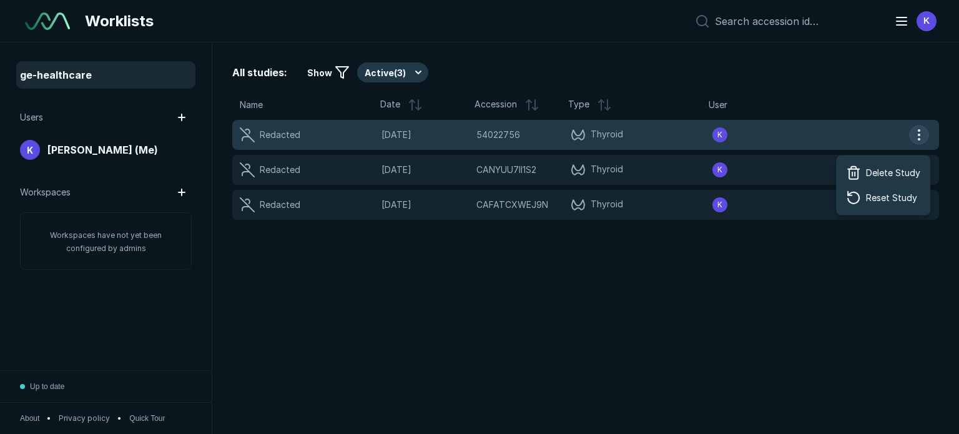
click at [916, 135] on button "button" at bounding box center [919, 135] width 20 height 20
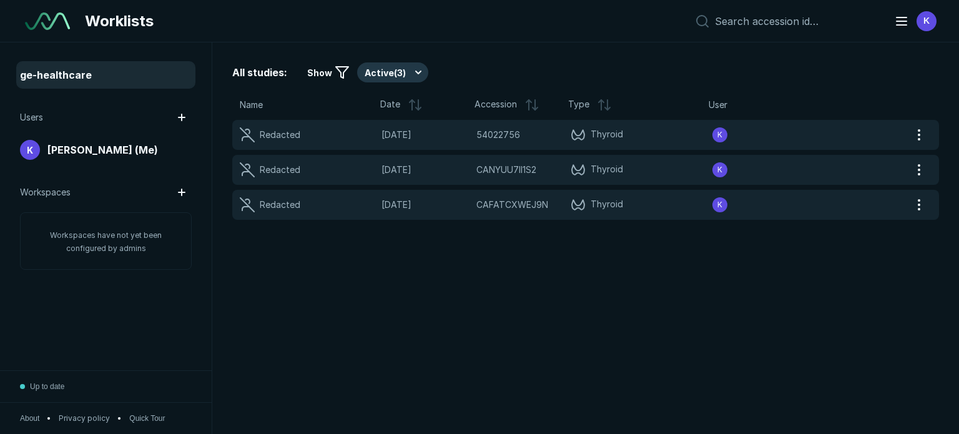
click at [825, 57] on div "All studies: Show Active ( 3 ) Name Date Accession Type User Redacted 17-SEP-20…" at bounding box center [585, 237] width 747 height 391
click at [126, 16] on span "Worklists" at bounding box center [119, 21] width 69 height 22
click at [292, 352] on div "All studies: Show Active ( 3 ) Name Date Accession Type User Redacted 17-SEP-20…" at bounding box center [585, 237] width 747 height 391
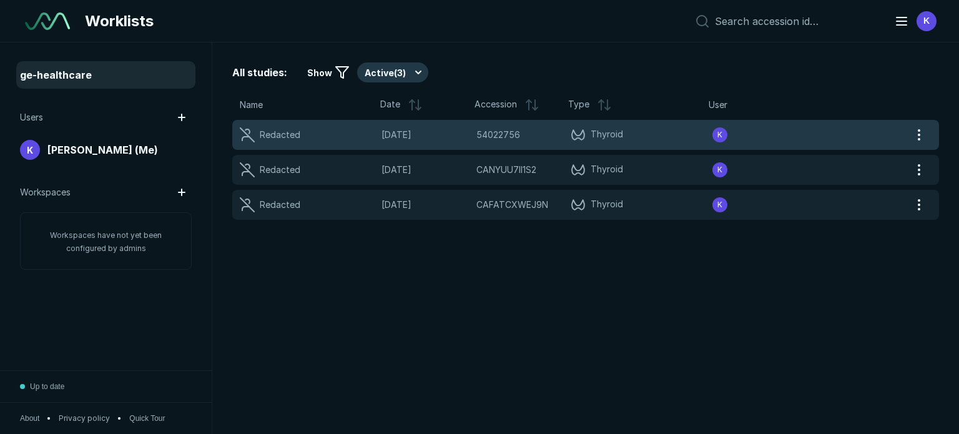
click at [327, 132] on div "Redacted" at bounding box center [311, 134] width 142 height 15
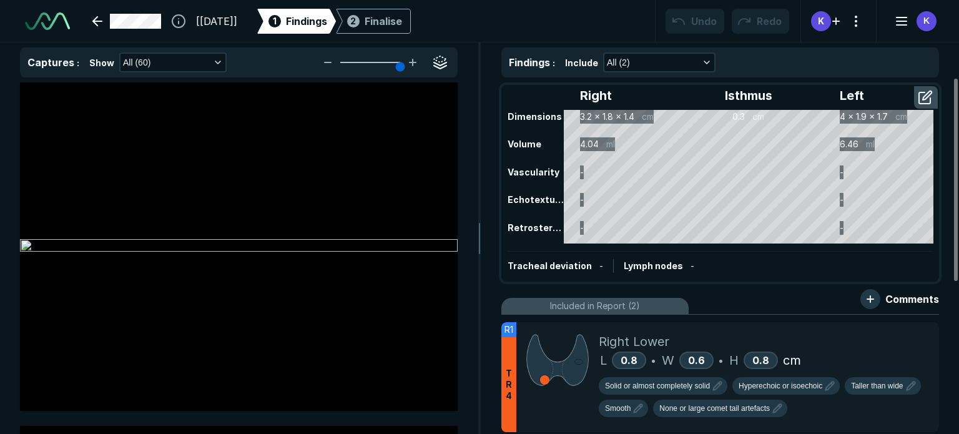
scroll to position [3339, 5919]
click at [49, 19] on img at bounding box center [47, 20] width 45 height 17
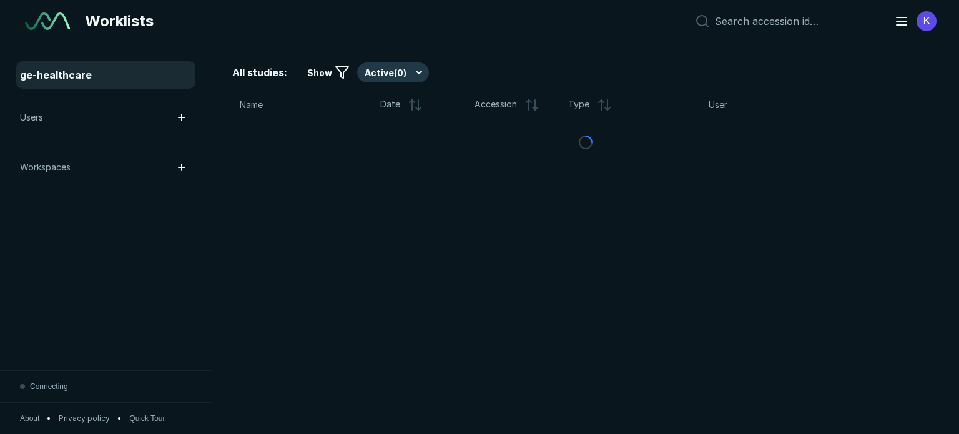
scroll to position [3339, 5919]
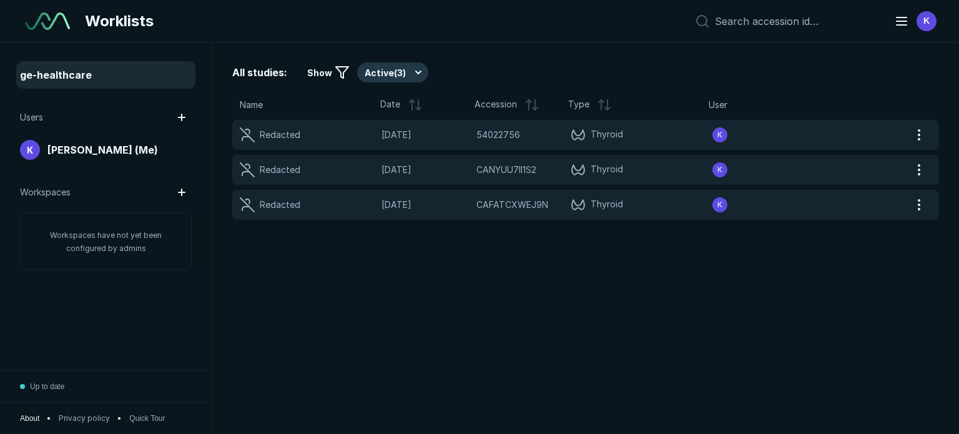
click at [32, 419] on span "About" at bounding box center [29, 418] width 19 height 11
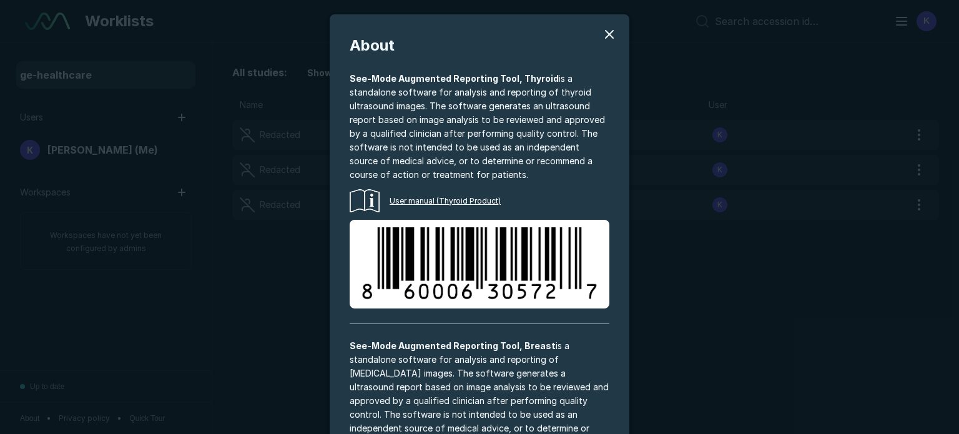
scroll to position [0, 0]
click at [602, 37] on button "modal" at bounding box center [609, 34] width 25 height 25
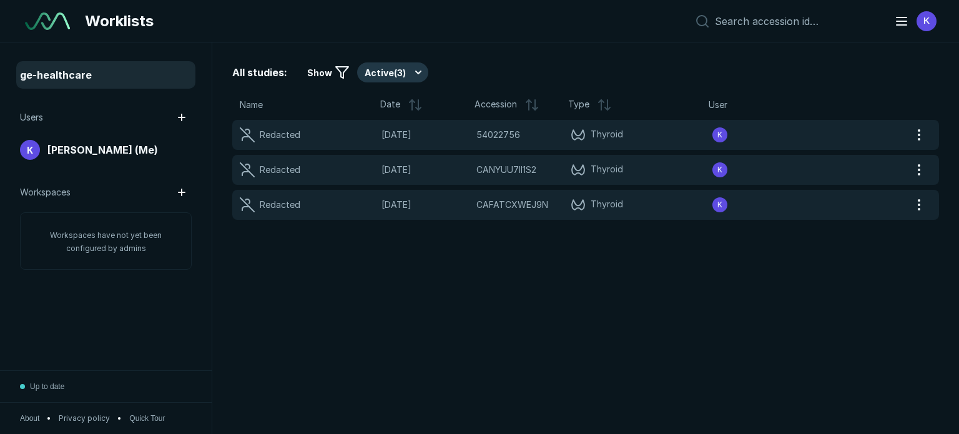
click at [562, 305] on div "All studies: Show Active ( 3 ) Name Date Accession Type User Redacted 17-SEP-20…" at bounding box center [585, 237] width 747 height 391
